Goal: Navigation & Orientation: Find specific page/section

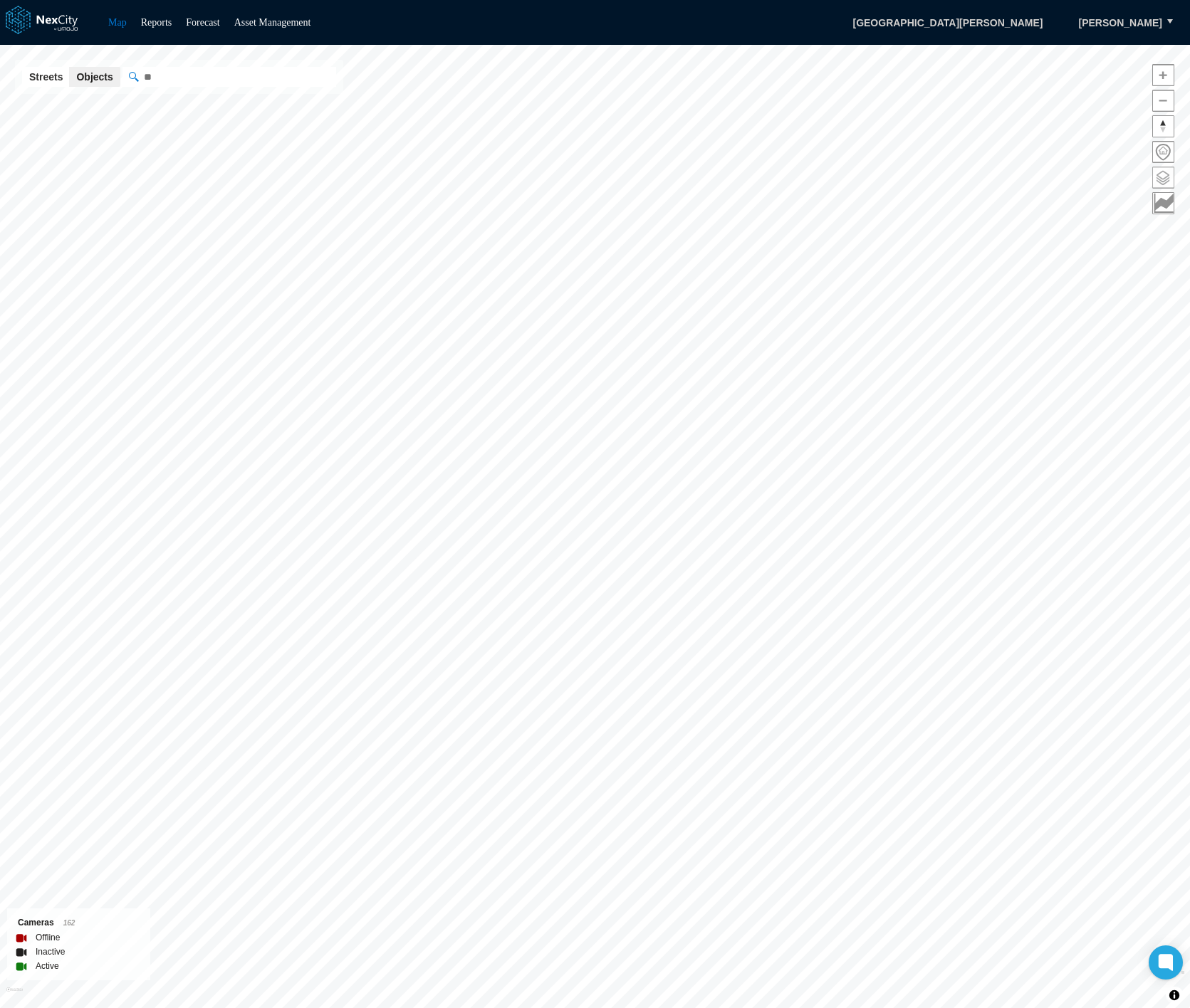
click at [1163, 174] on span at bounding box center [1163, 177] width 21 height 21
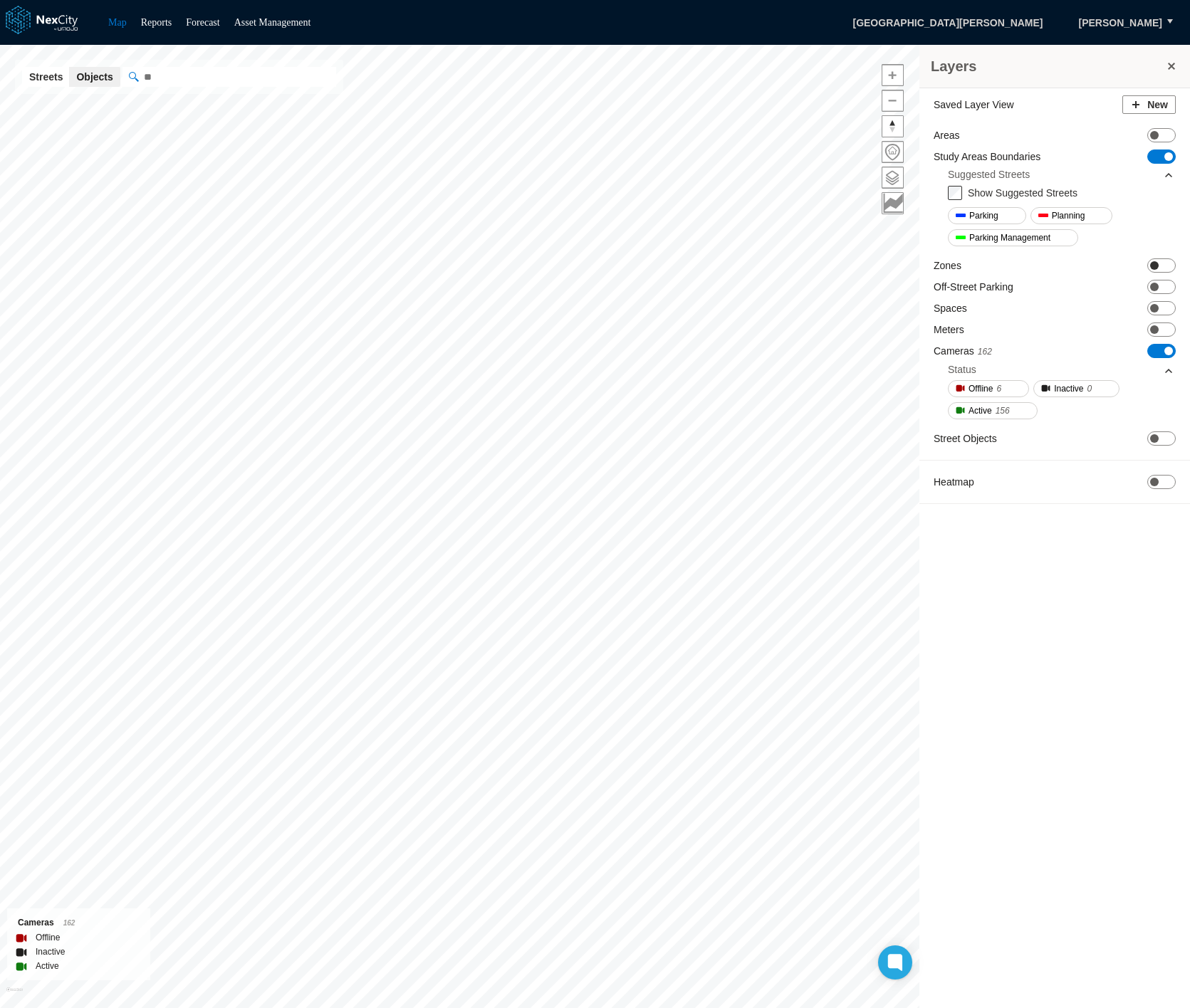
click at [1170, 265] on span "ON OFF" at bounding box center [1161, 265] width 28 height 14
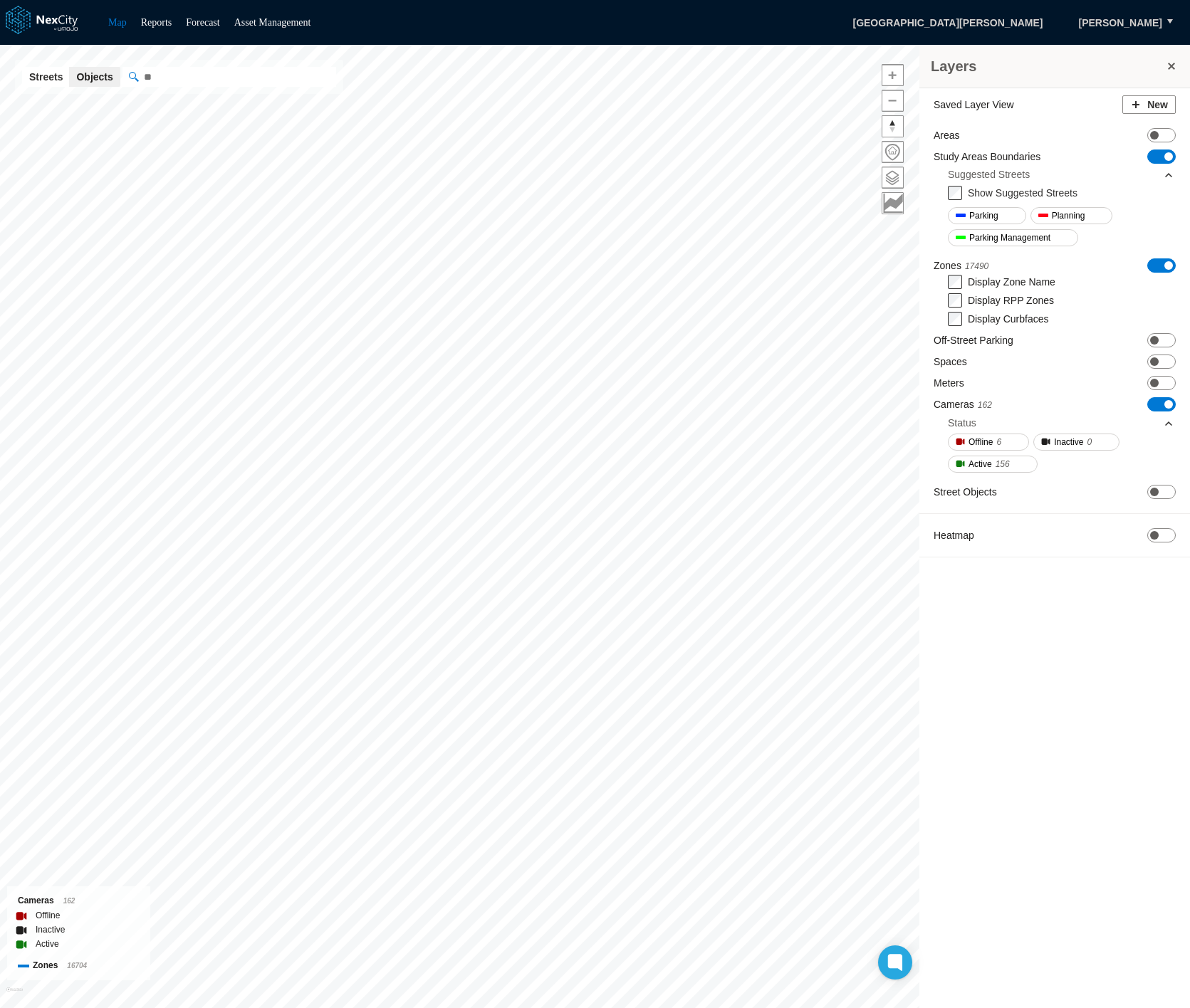
click at [1167, 64] on button at bounding box center [1172, 67] width 14 height 20
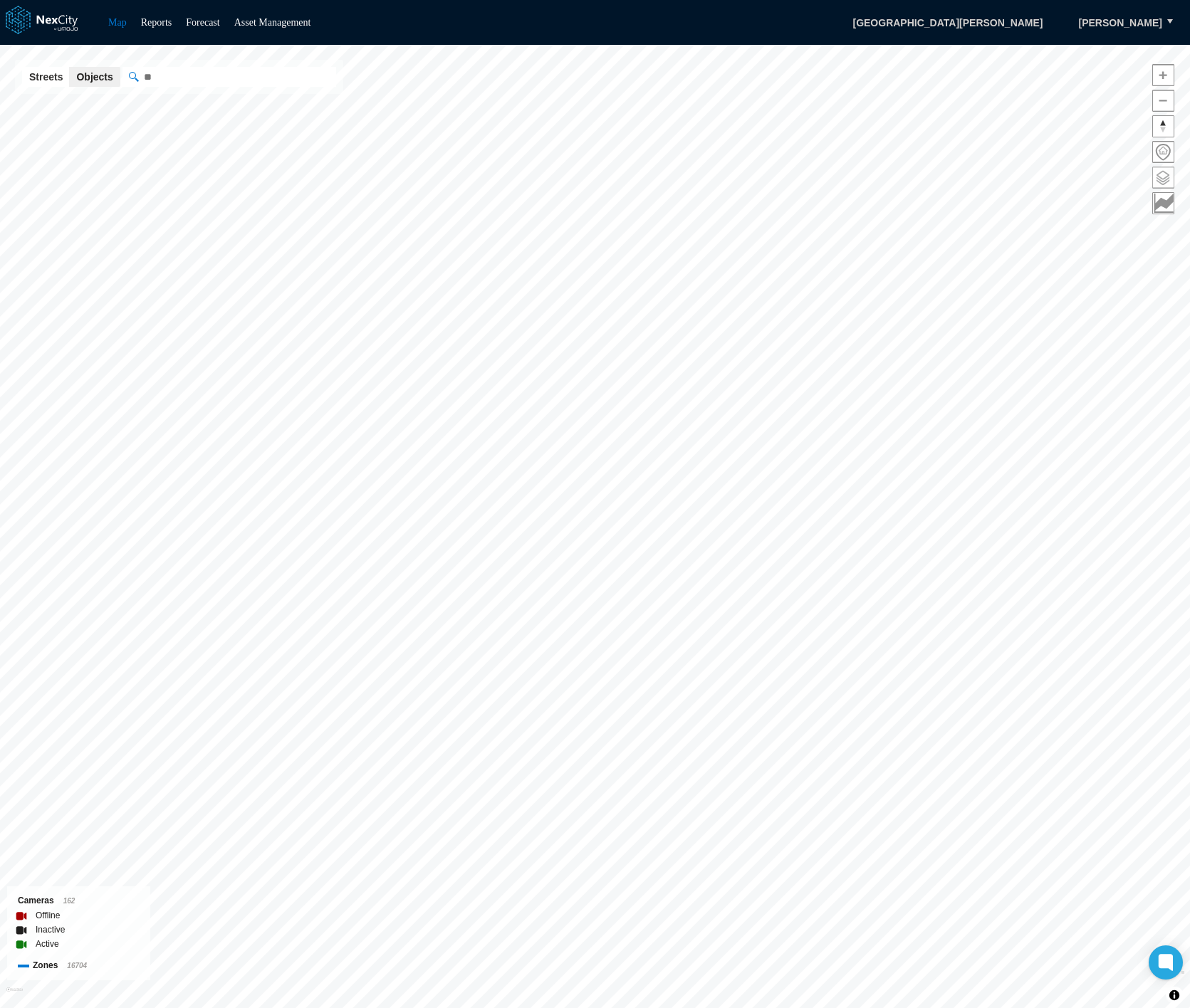
click at [1161, 171] on span at bounding box center [1163, 177] width 21 height 21
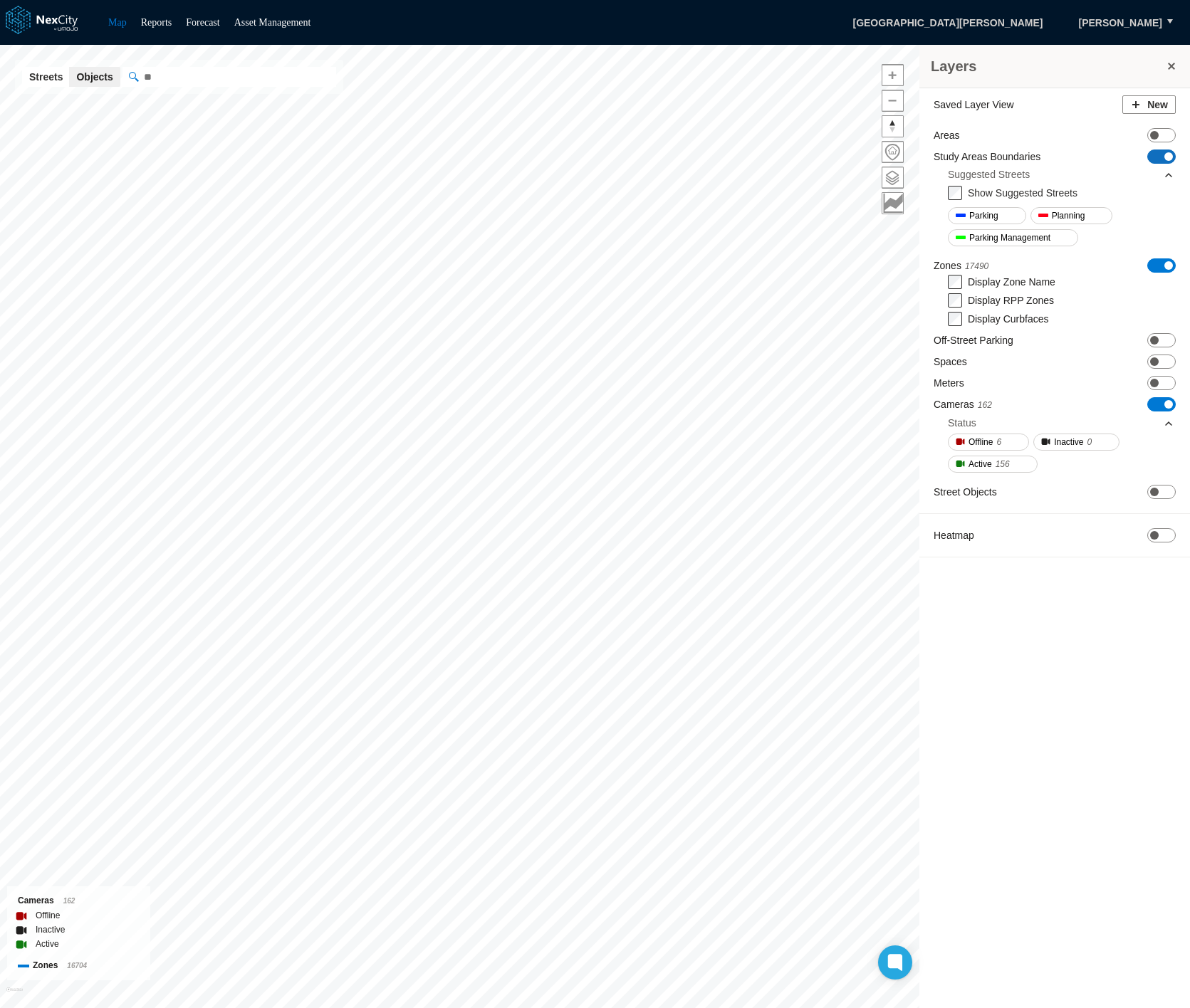
click at [1156, 150] on span "ON OFF" at bounding box center [1161, 157] width 28 height 14
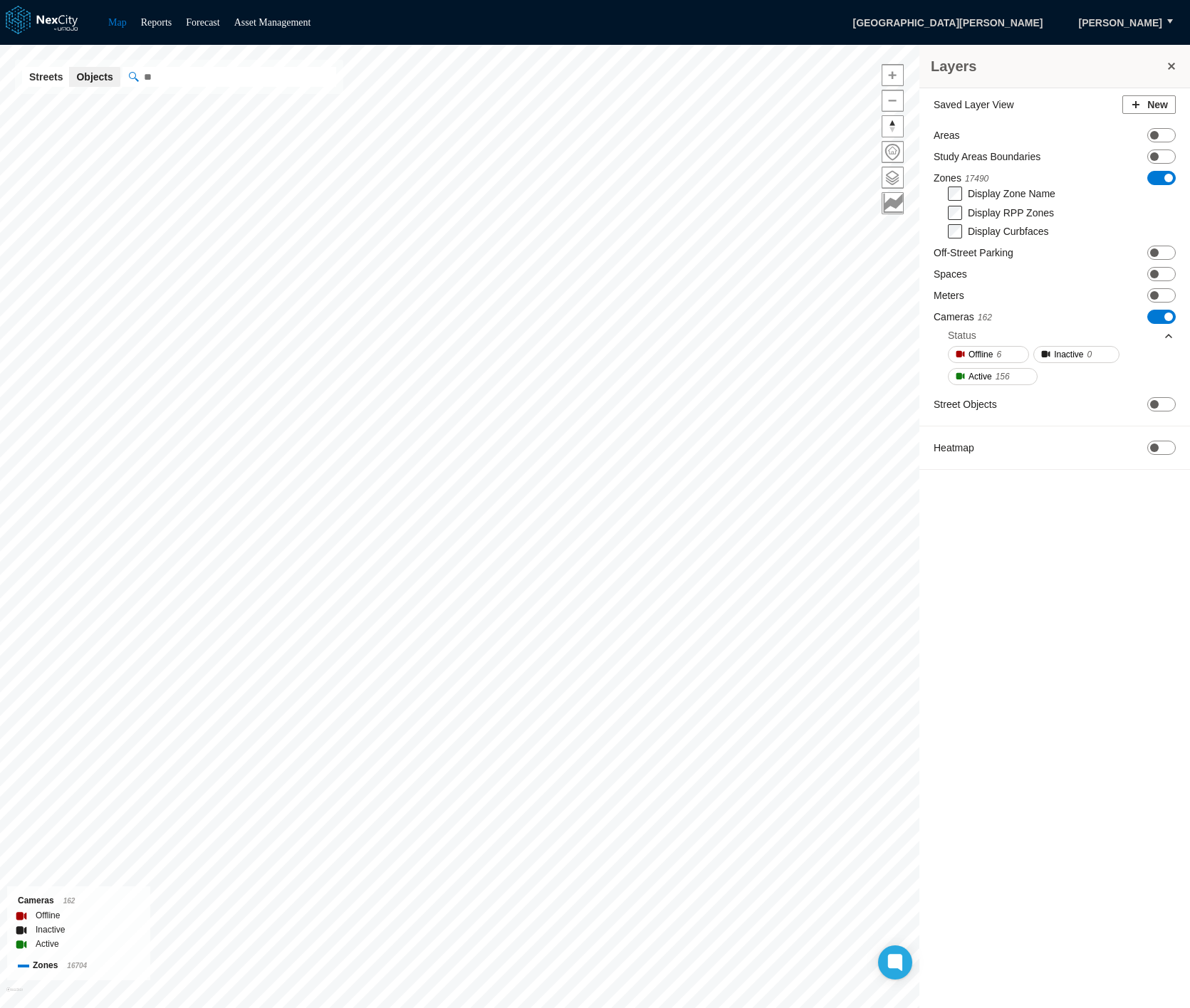
click at [1173, 63] on button at bounding box center [1172, 67] width 14 height 20
